Goal: Browse casually

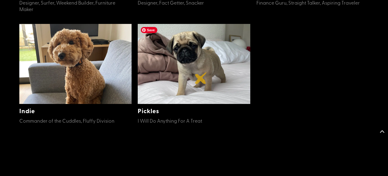
scroll to position [392, 0]
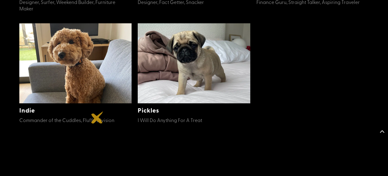
click at [97, 117] on span "Commander of the Cuddles, Fluffy Division" at bounding box center [66, 119] width 95 height 7
click at [172, 119] on span "I Will Do Anything For A Treat" at bounding box center [170, 119] width 64 height 7
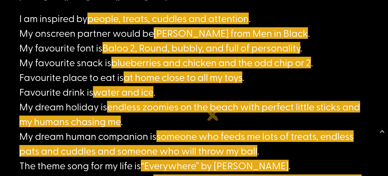
scroll to position [397, 0]
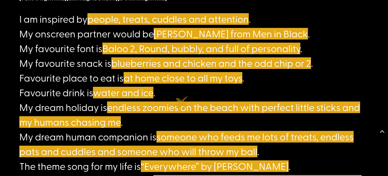
click at [182, 102] on span "endless zoomies on the beach with perfect little sticks and my humans chasing me" at bounding box center [189, 114] width 341 height 28
